Goal: Task Accomplishment & Management: Use online tool/utility

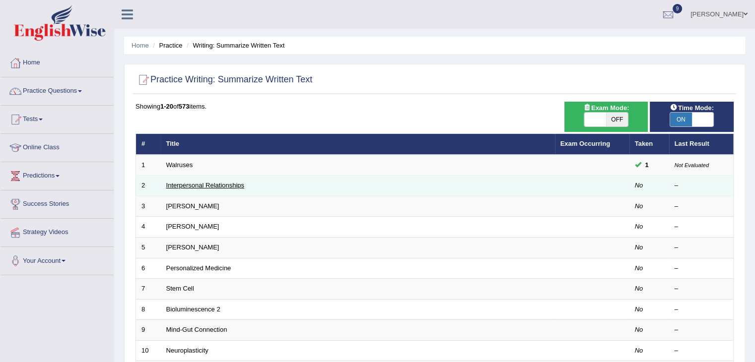
click at [204, 185] on link "Interpersonal Relationships" at bounding box center [205, 185] width 78 height 7
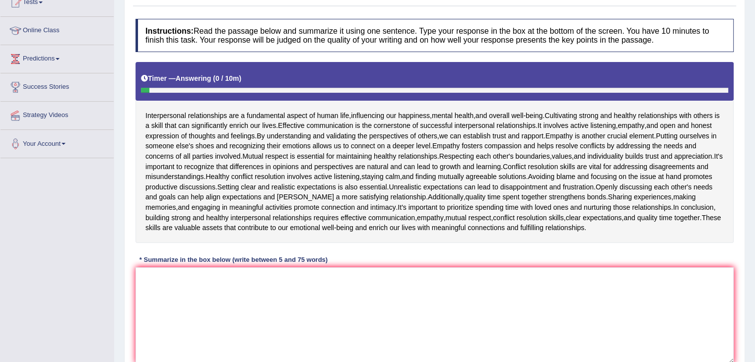
scroll to position [117, 0]
click at [260, 303] on textarea at bounding box center [434, 316] width 598 height 96
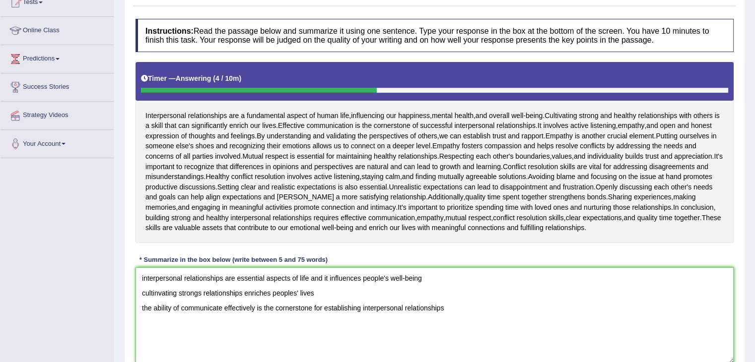
click at [455, 306] on textarea "interpersonal relationships are essential aspects of life and it influences peo…" at bounding box center [434, 316] width 598 height 96
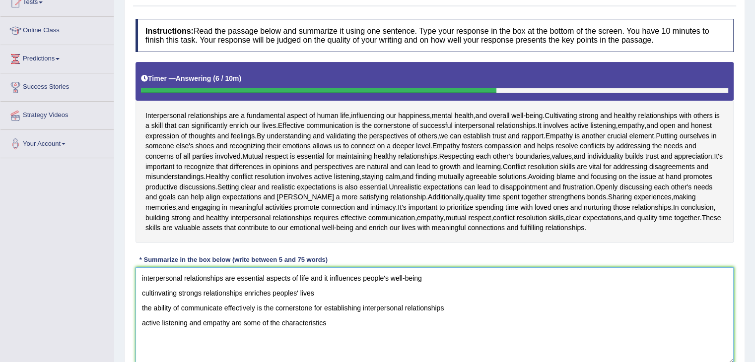
drag, startPoint x: 339, startPoint y: 330, endPoint x: 133, endPoint y: 270, distance: 214.9
click at [133, 270] on div "Instructions: Read the passage below and summarize it using one sentence. Type …" at bounding box center [434, 195] width 603 height 362
click at [471, 309] on textarea "interpersonal relationships are essential aspects of life and it influences peo…" at bounding box center [434, 316] width 598 height 96
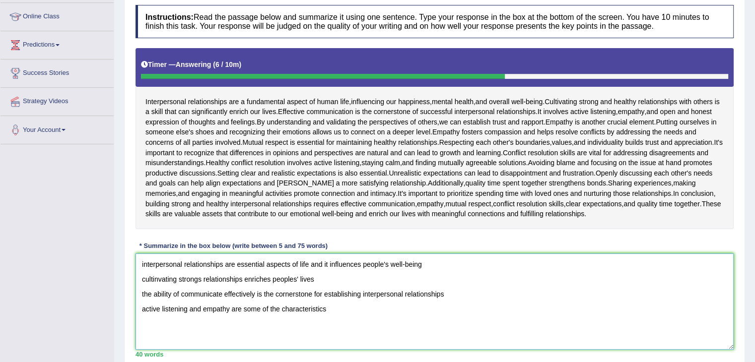
scroll to position [132, 0]
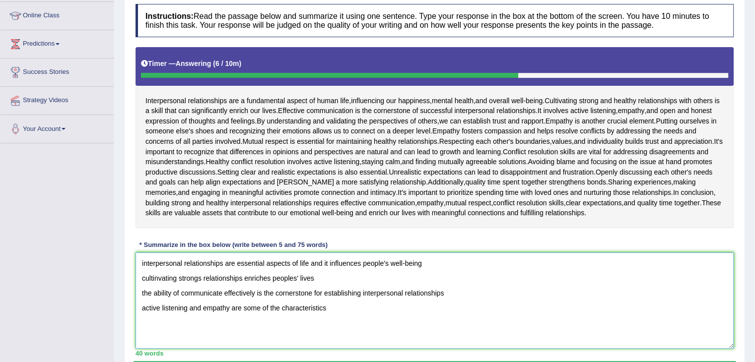
click at [381, 312] on textarea "interpersonal relationships are essential aspects of life and it influences peo…" at bounding box center [434, 301] width 598 height 96
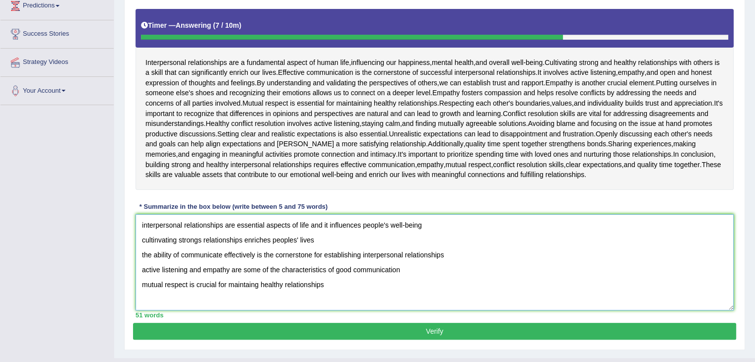
scroll to position [178, 0]
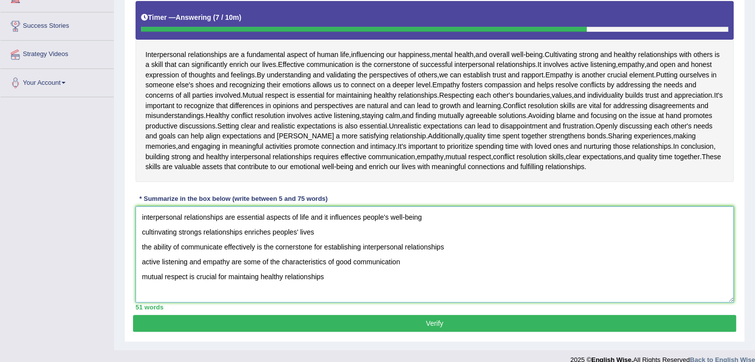
click at [143, 214] on textarea "interpersonal relationships are essential aspects of life and it influences peo…" at bounding box center [434, 254] width 598 height 96
click at [435, 215] on textarea "Interpersonal relationships are essential aspects of life and it influences peo…" at bounding box center [434, 254] width 598 height 96
click at [158, 231] on textarea "Interpersonal relationships are essential aspects of life and it influences peo…" at bounding box center [434, 254] width 598 height 96
click at [142, 229] on textarea "Interpersonal relationships are essential aspects of life and it influences peo…" at bounding box center [434, 254] width 598 height 96
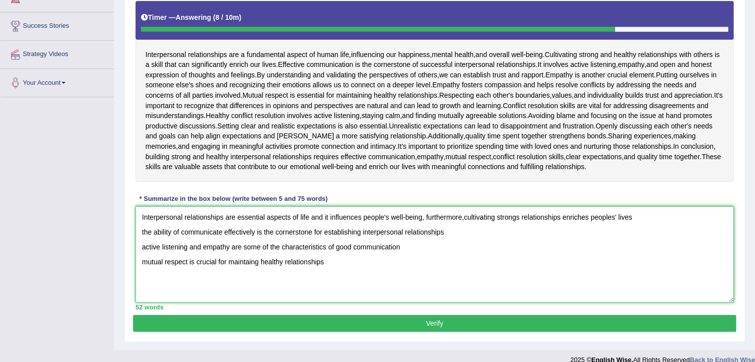
type textarea "Interpersonal relationships are essential aspects of life and it influences peo…"
click at [647, 218] on textarea "Interpersonal relationships are essential aspects of life and it influences peo…" at bounding box center [434, 254] width 598 height 96
drag, startPoint x: 336, startPoint y: 266, endPoint x: 89, endPoint y: 207, distance: 253.5
click at [89, 207] on div "Toggle navigation Home Practice Questions Speaking Practice Read Aloud Repeat S…" at bounding box center [377, 96] width 755 height 548
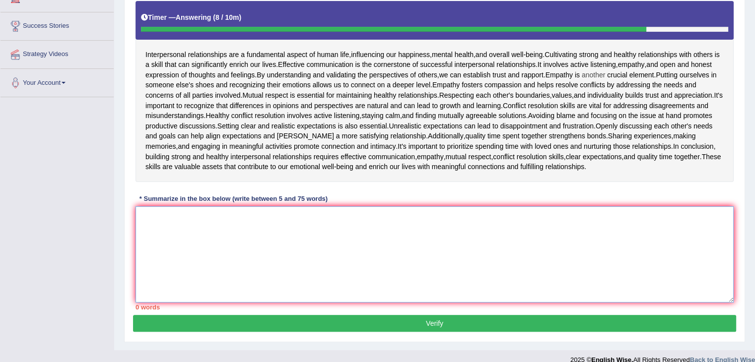
scroll to position [0, 0]
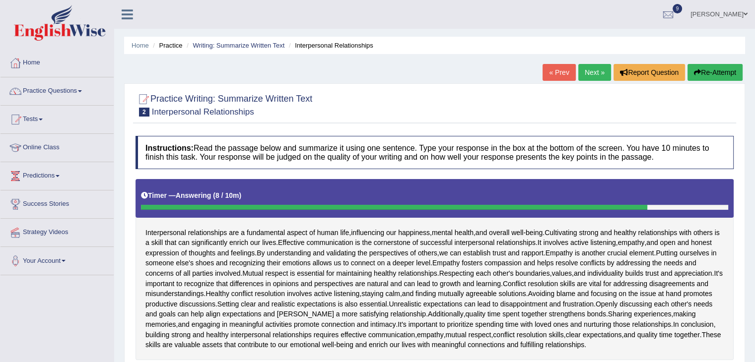
click at [711, 67] on button "Re-Attempt" at bounding box center [714, 72] width 55 height 17
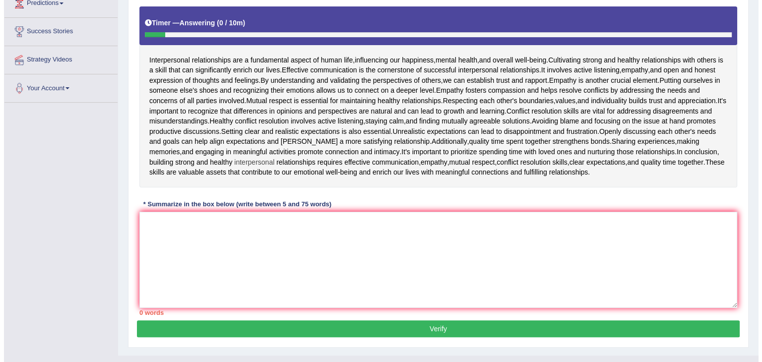
scroll to position [173, 0]
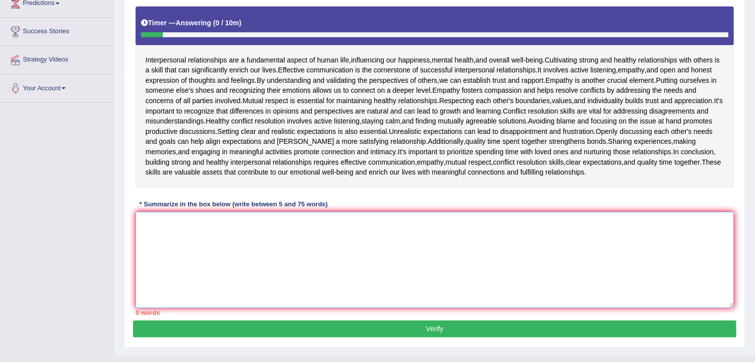
click at [314, 225] on textarea at bounding box center [434, 260] width 598 height 96
type textarea "i"
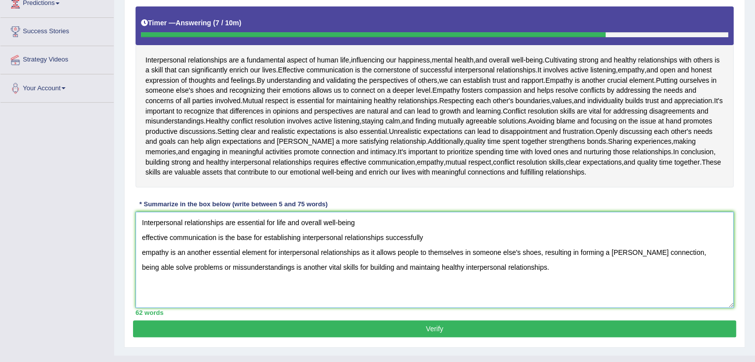
click at [367, 219] on textarea "Interpersonal relationships are essential for life and overall well-being effec…" at bounding box center [434, 260] width 598 height 96
click at [142, 235] on textarea "Interpersonal relationships are essential for life and overall well-being, furt…" at bounding box center [434, 260] width 598 height 96
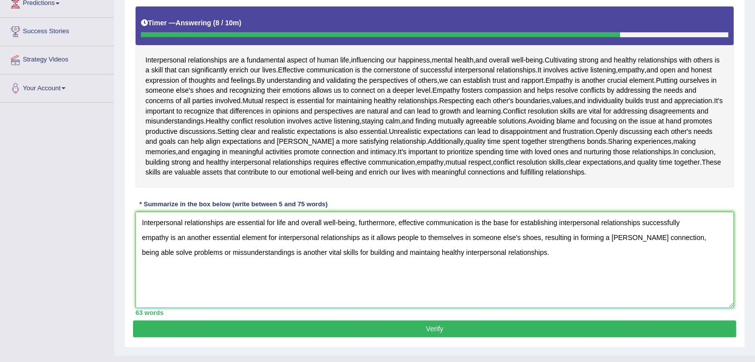
click at [694, 220] on textarea "Interpersonal relationships are essential for life and overall well-being, furt…" at bounding box center [434, 260] width 598 height 96
click at [396, 224] on textarea "Interpersonal relationships are essential for life and overall well-being, furt…" at bounding box center [434, 260] width 598 height 96
click at [671, 221] on textarea "Interpersonal relationships are essential for life and overall well-being, and …" at bounding box center [434, 260] width 598 height 96
click at [428, 234] on textarea "Interpersonal relationships are essential for life and overall well-being, and …" at bounding box center [434, 260] width 598 height 96
click at [615, 236] on textarea "Interpersonal relationships are essential for life and overall well-being, and …" at bounding box center [434, 260] width 598 height 96
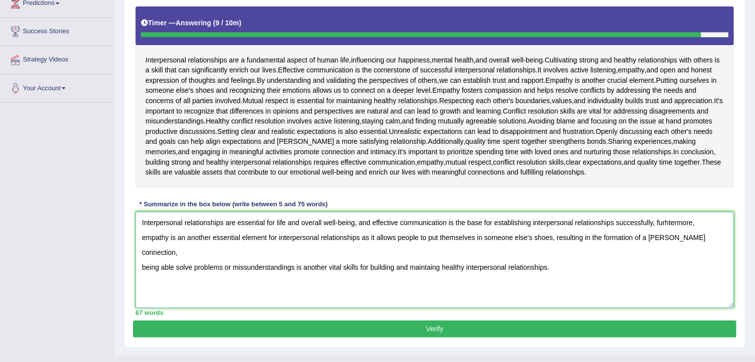
click at [711, 237] on textarea "Interpersonal relationships are essential for life and overall well-being, and …" at bounding box center [434, 260] width 598 height 96
click at [142, 264] on textarea "Interpersonal relationships are essential for life and overall well-being, and …" at bounding box center [434, 260] width 598 height 96
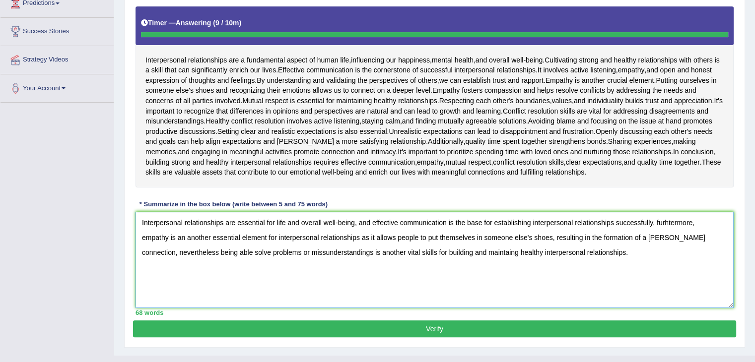
type textarea "Interpersonal relationships are essential for life and overall well-being, and …"
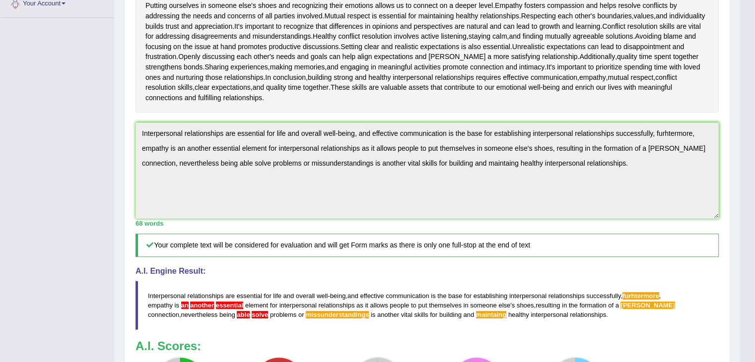
scroll to position [0, 0]
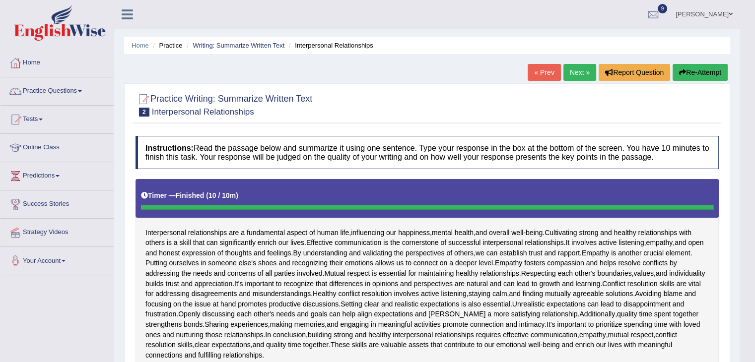
click at [713, 72] on button "Re-Attempt" at bounding box center [700, 72] width 55 height 17
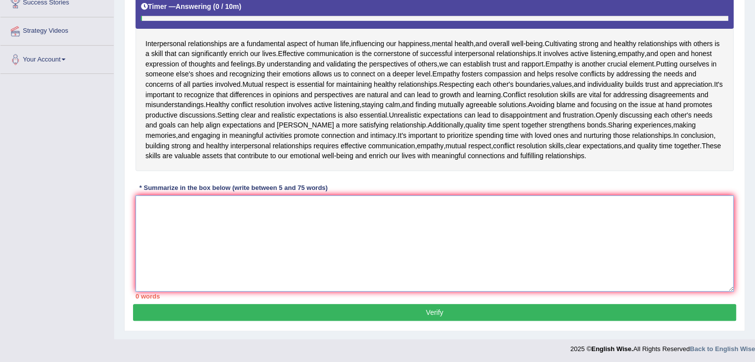
click at [508, 235] on textarea at bounding box center [434, 244] width 598 height 96
paste textarea "Interpersonal relationships are essential for life and overall well-being, with…"
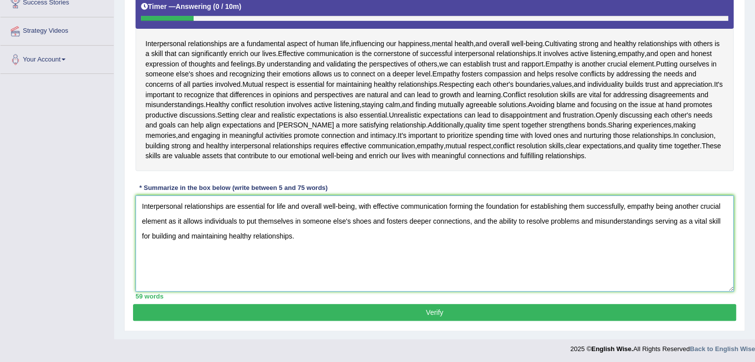
type textarea "Interpersonal relationships are essential for life and overall well-being, with…"
click at [432, 308] on button "Verify" at bounding box center [434, 312] width 603 height 17
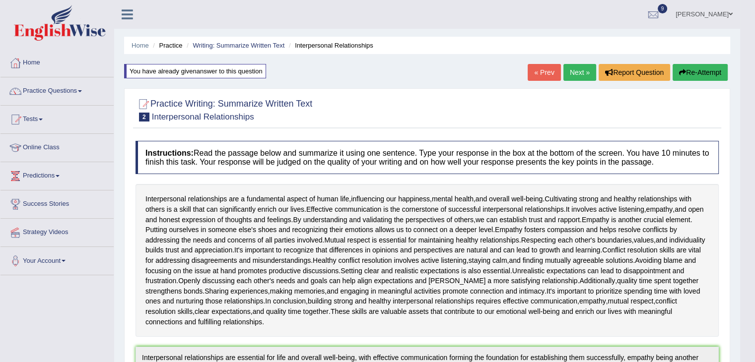
click at [573, 74] on link "Next »" at bounding box center [579, 72] width 33 height 17
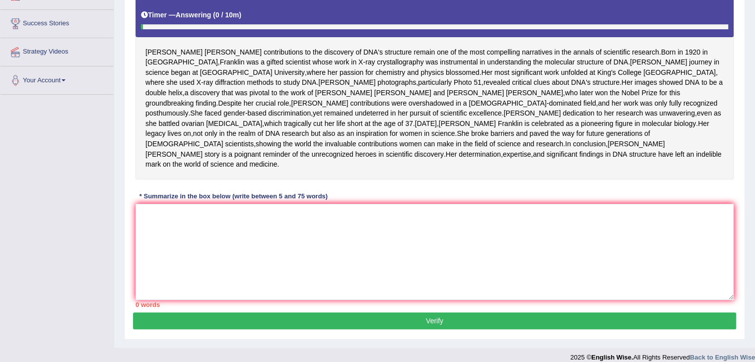
scroll to position [182, 0]
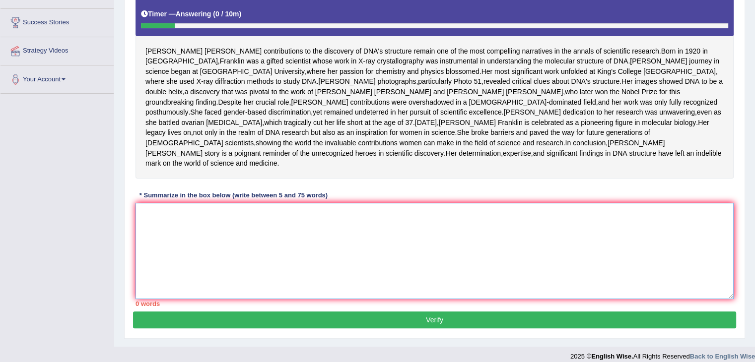
click at [359, 273] on textarea at bounding box center [434, 251] width 598 height 96
type textarea "r"
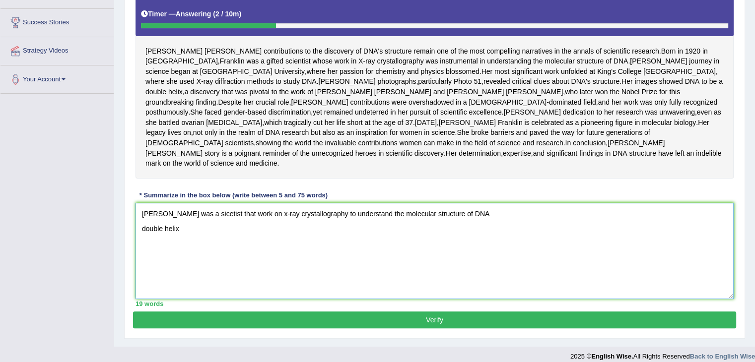
click at [244, 270] on textarea "[PERSON_NAME] was a sicetist that work on x-ray crystallography to understand t…" at bounding box center [434, 251] width 598 height 96
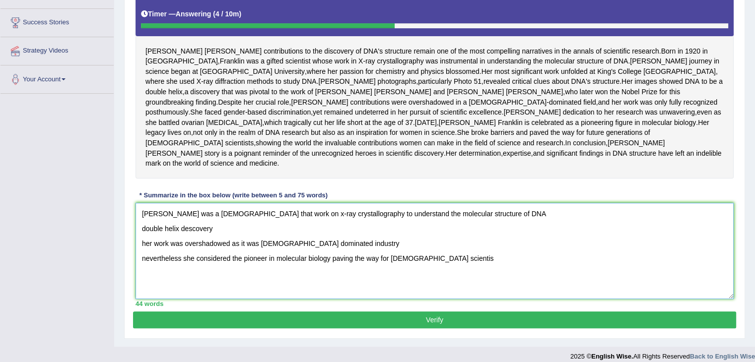
click at [381, 298] on textarea "[PERSON_NAME] was a [DEMOGRAPHIC_DATA] that work on x-ray crystallography to un…" at bounding box center [434, 251] width 598 height 96
click at [157, 251] on textarea "[PERSON_NAME] was a [DEMOGRAPHIC_DATA] that work on x-ray crystallography to un…" at bounding box center [434, 251] width 598 height 96
click at [492, 253] on textarea "[PERSON_NAME] was a sicetist that work on x-ray crystallography to understand t…" at bounding box center [434, 251] width 598 height 96
click at [551, 255] on textarea "[PERSON_NAME] was a sicetist that work on x-ray crystallography to understand t…" at bounding box center [434, 251] width 598 height 96
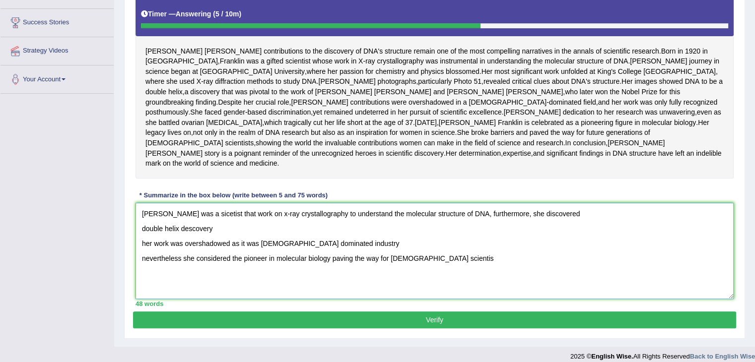
click at [595, 257] on textarea "[PERSON_NAME] was a sicetist that work on x-ray crystallography to understand t…" at bounding box center [434, 251] width 598 height 96
click at [236, 268] on textarea "[PERSON_NAME] was a sicetist that work on x-ray crystallography to understand t…" at bounding box center [434, 251] width 598 height 96
click at [602, 260] on textarea "[PERSON_NAME] was a sicetist that work on x-ray crystallography to understand t…" at bounding box center [434, 251] width 598 height 96
click at [232, 270] on textarea "[PERSON_NAME] was a sicetist that work on x-ray crystallography to understand t…" at bounding box center [434, 251] width 598 height 96
click at [706, 252] on textarea "[PERSON_NAME] was a sicetist that work on x-ray crystallography to understand t…" at bounding box center [434, 251] width 598 height 96
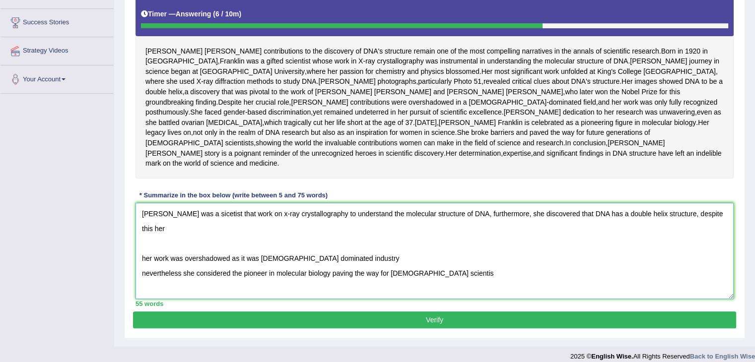
click at [153, 299] on textarea "[PERSON_NAME] was a sicetist that work on x-ray crystallography to understand t…" at bounding box center [434, 251] width 598 height 96
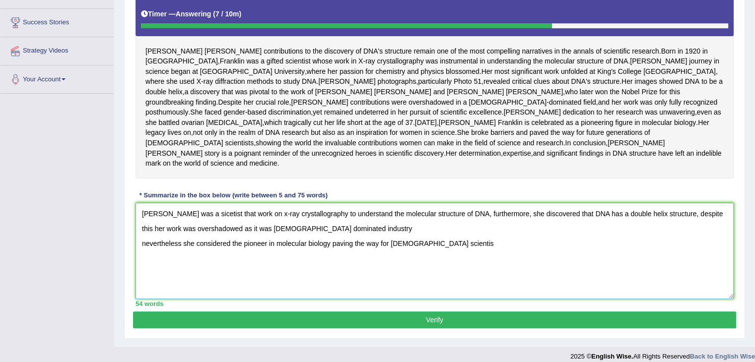
click at [359, 268] on textarea "[PERSON_NAME] was a sicetist that work on x-ray crystallography to understand t…" at bounding box center [434, 251] width 598 height 96
click at [140, 284] on textarea "[PERSON_NAME] was a sicetist that work on x-ray crystallography to understand t…" at bounding box center [434, 251] width 598 height 96
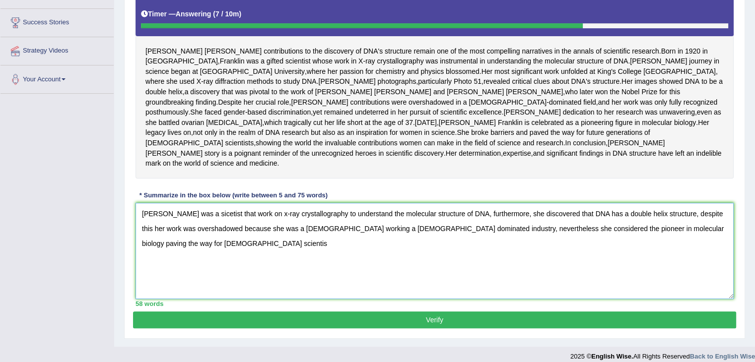
click at [493, 270] on textarea "[PERSON_NAME] was a sicetist that work on x-ray crystallography to understand t…" at bounding box center [434, 251] width 598 height 96
click at [495, 265] on textarea "[PERSON_NAME] was a sicetist that work on x-ray crystallography to understand t…" at bounding box center [434, 251] width 598 height 96
click at [388, 280] on textarea "[PERSON_NAME] was a sicetist that work on x-ray crystallography to understand t…" at bounding box center [434, 251] width 598 height 96
click at [712, 267] on textarea "[PERSON_NAME] was a sicetist that work on x-ray crystallography to understand t…" at bounding box center [434, 251] width 598 height 96
click at [252, 283] on textarea "[PERSON_NAME] was a sicetist that work on x-ray crystallography to understand t…" at bounding box center [434, 251] width 598 height 96
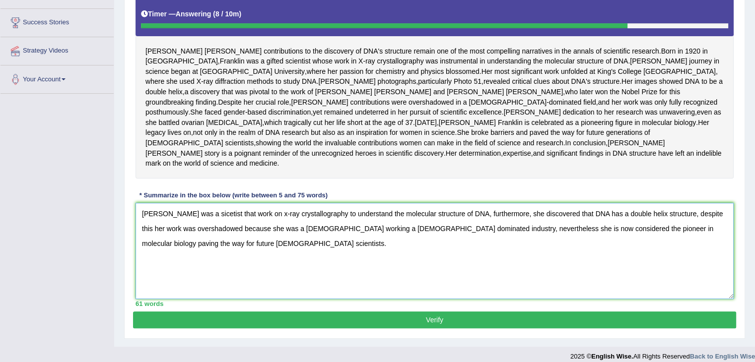
drag, startPoint x: 252, startPoint y: 283, endPoint x: 140, endPoint y: 251, distance: 116.7
click at [140, 251] on textarea "[PERSON_NAME] was a sicetist that work on x-ray crystallography to understand t…" at bounding box center [434, 251] width 598 height 96
click at [300, 267] on textarea "[PERSON_NAME] was a sicetist that work on x-ray crystallography to understand t…" at bounding box center [434, 251] width 598 height 96
click at [549, 269] on textarea "[PERSON_NAME] was a sicetist that work on x-ray crystallography to understand t…" at bounding box center [434, 251] width 598 height 96
type textarea "[PERSON_NAME] was a sicetist that work on x-ray crystallography to understand t…"
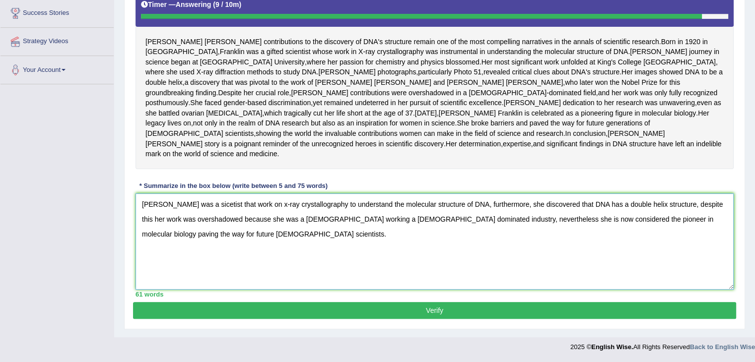
scroll to position [230, 0]
click at [322, 307] on button "Verify" at bounding box center [434, 310] width 603 height 17
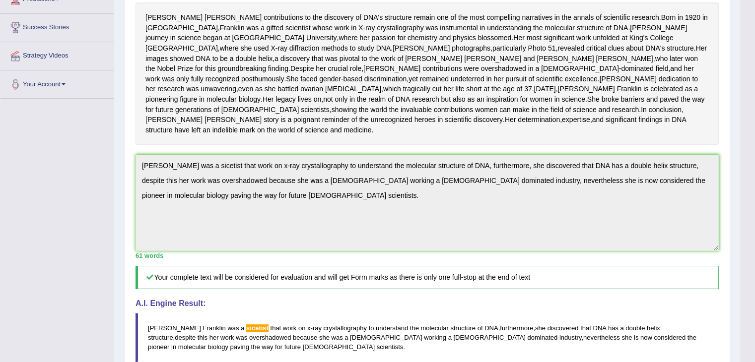
scroll to position [0, 0]
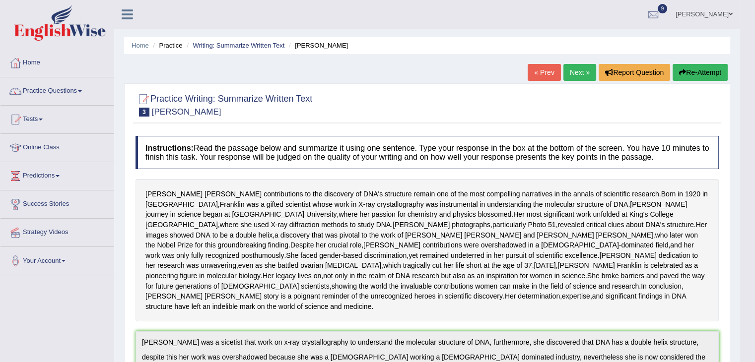
click at [63, 92] on link "Practice Questions" at bounding box center [56, 89] width 113 height 25
